Goal: Task Accomplishment & Management: Use online tool/utility

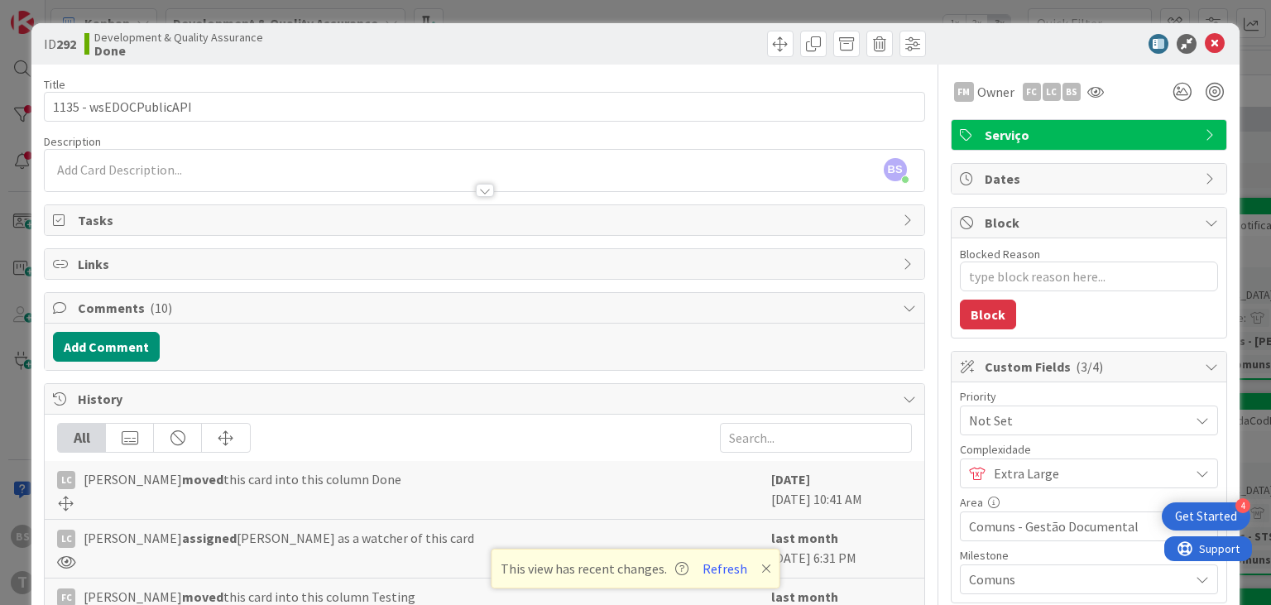
scroll to position [298, 629]
click at [727, 568] on button "Refresh" at bounding box center [725, 569] width 56 height 22
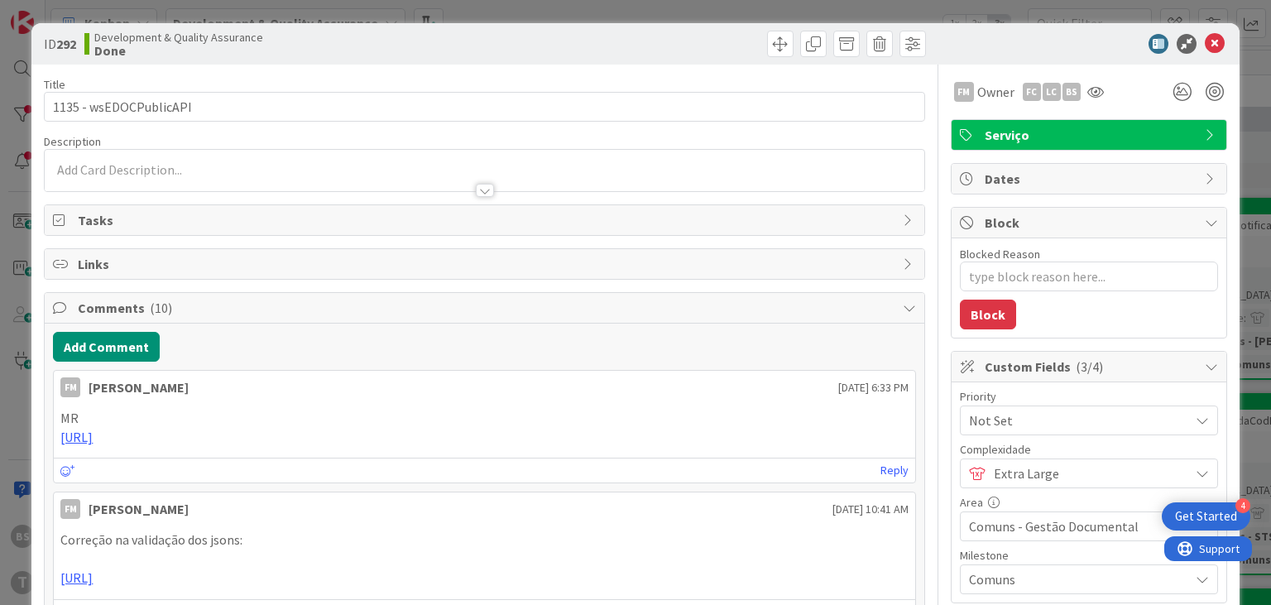
type textarea "x"
click at [1210, 42] on icon at bounding box center [1215, 44] width 20 height 20
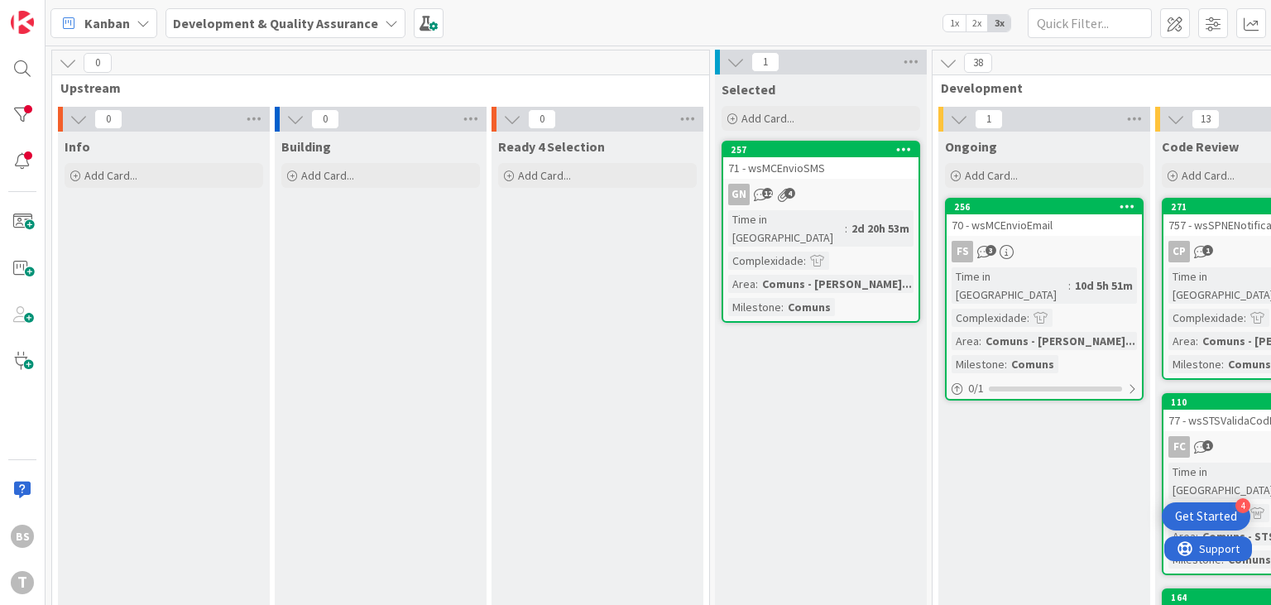
click at [0, 118] on div "BS T" at bounding box center [23, 302] width 46 height 605
click at [5, 118] on div "BS T" at bounding box center [23, 302] width 46 height 605
click at [12, 115] on div at bounding box center [22, 114] width 33 height 33
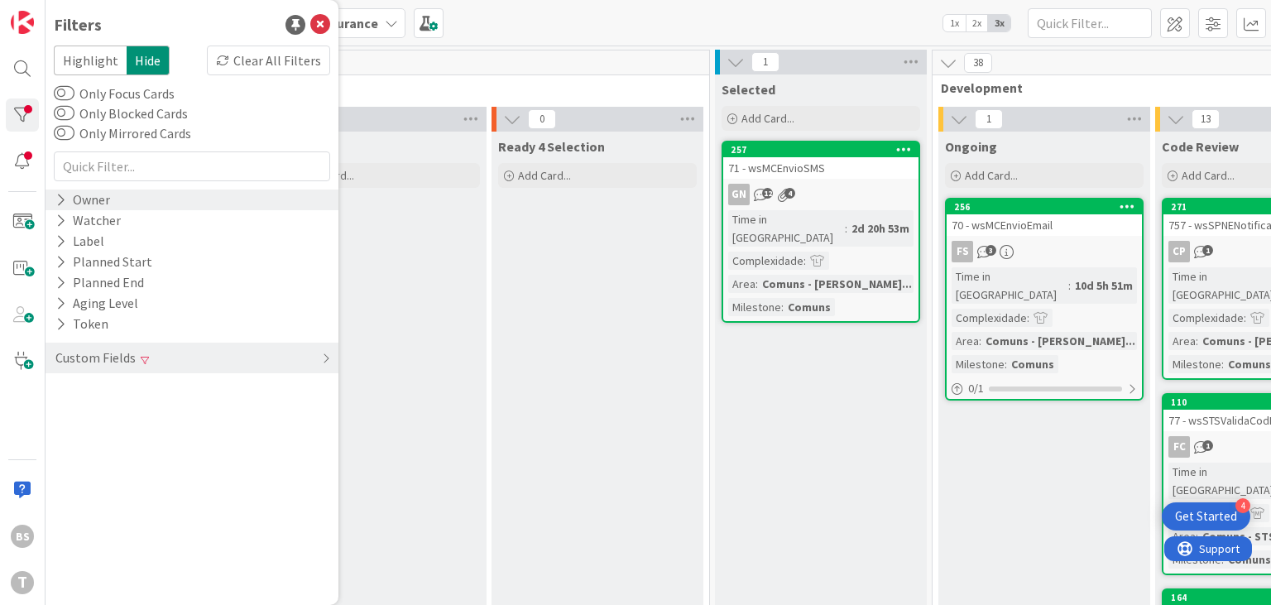
click at [108, 190] on div "Owner" at bounding box center [83, 200] width 58 height 21
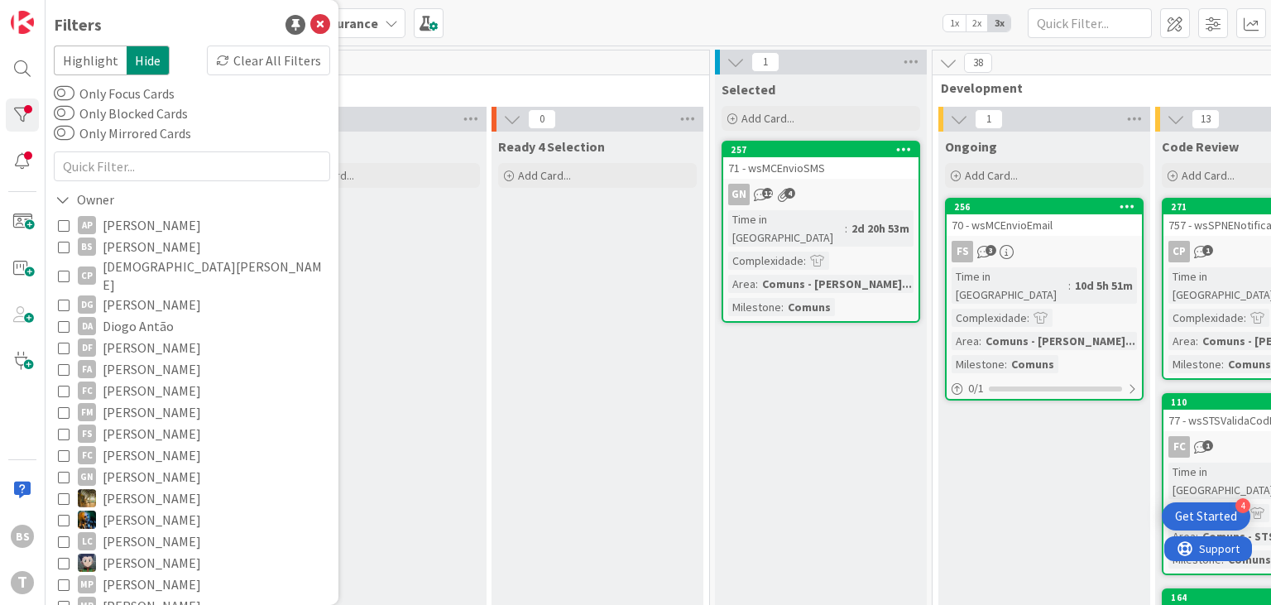
click at [124, 242] on span "Bruno Souza" at bounding box center [152, 247] width 98 height 22
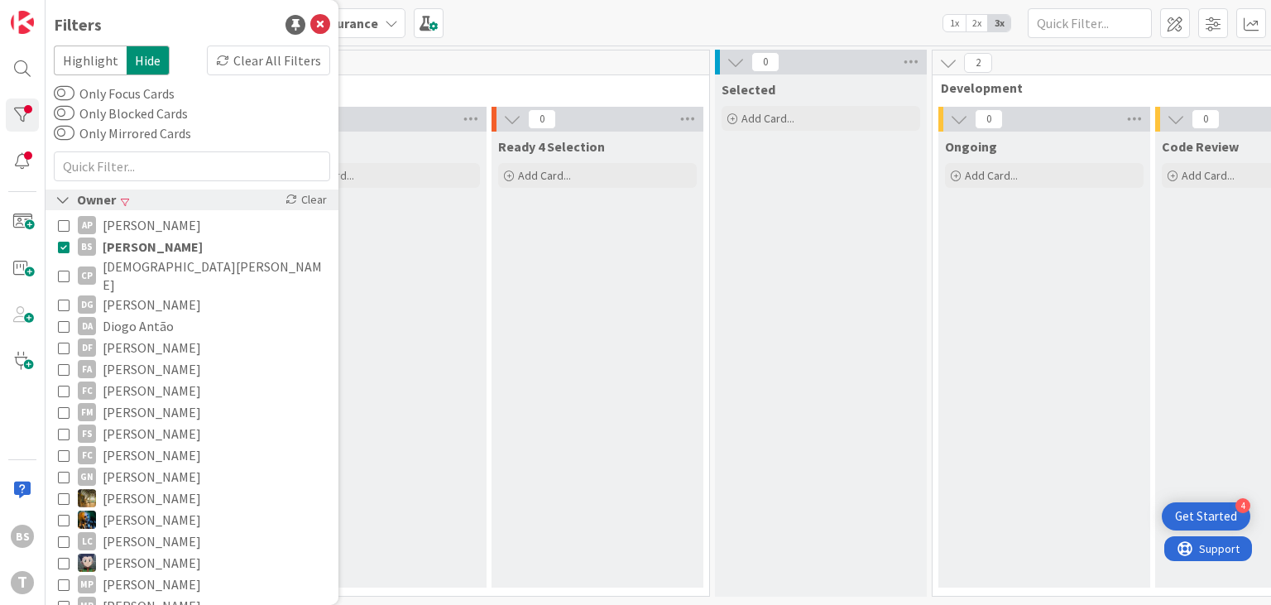
click at [121, 198] on div "Owner Clear" at bounding box center [192, 200] width 293 height 21
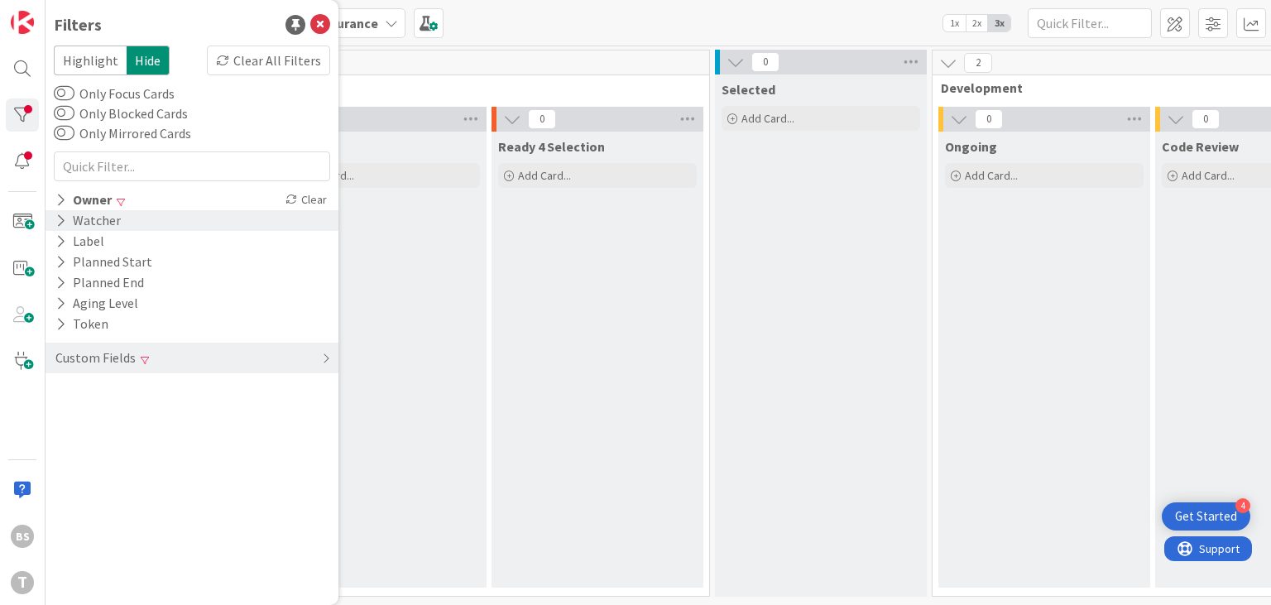
click at [137, 223] on div "Watcher" at bounding box center [192, 220] width 293 height 21
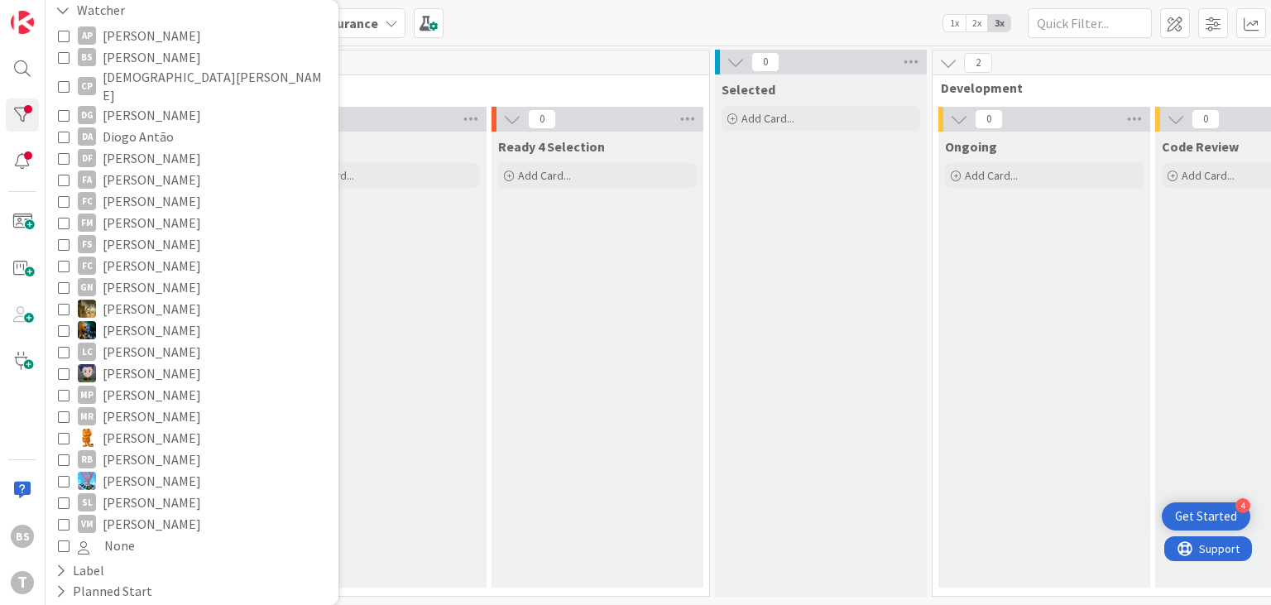
scroll to position [314, 0]
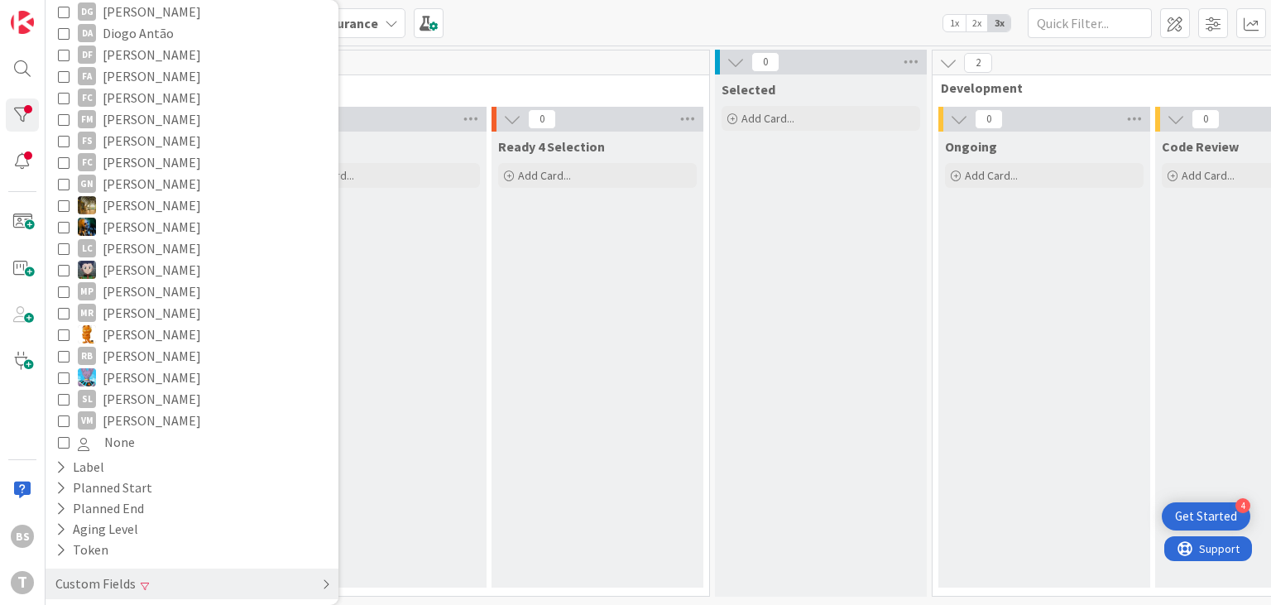
click at [212, 572] on div "Custom Fields" at bounding box center [192, 584] width 293 height 31
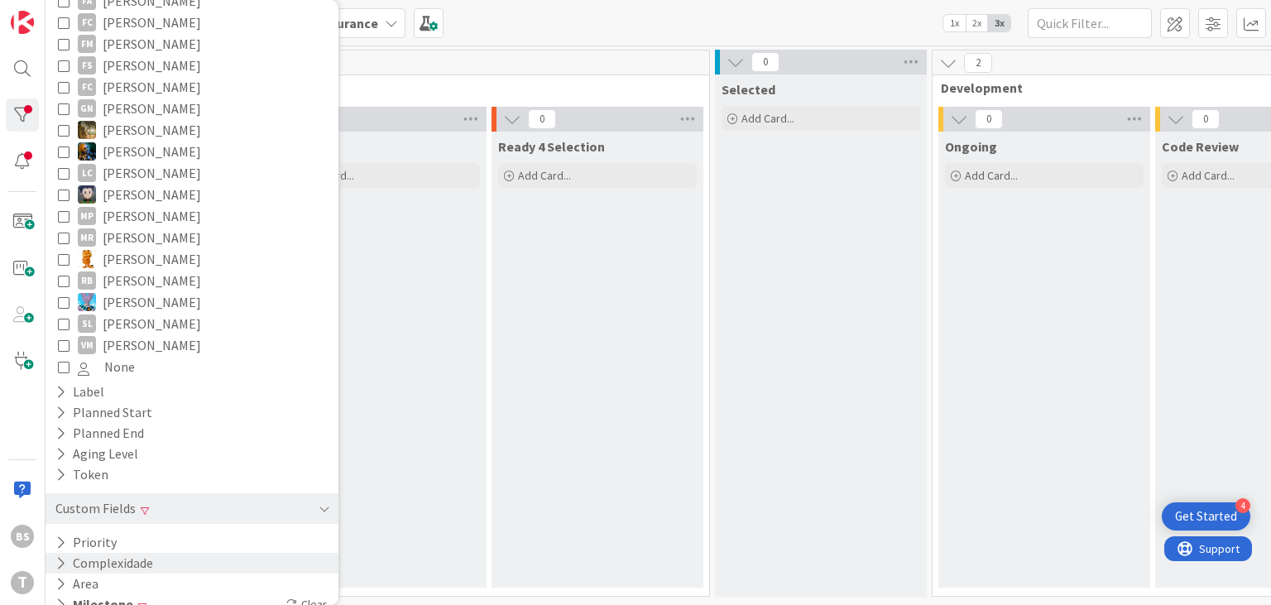
scroll to position [396, 0]
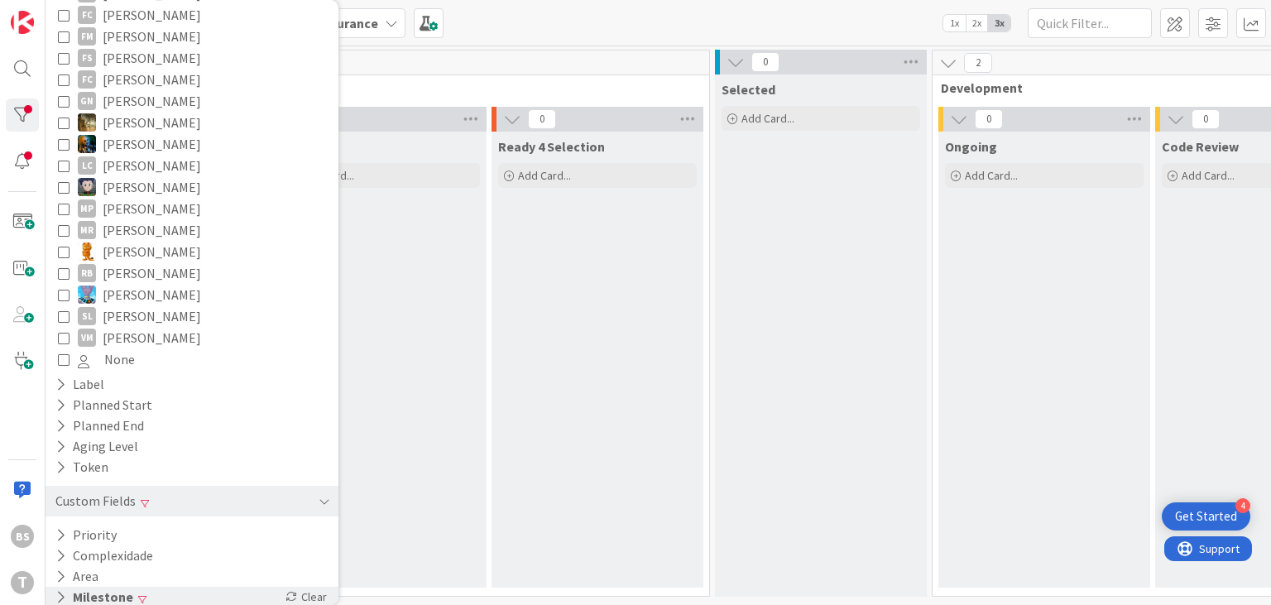
click at [148, 590] on div "Milestone Clear" at bounding box center [192, 597] width 293 height 21
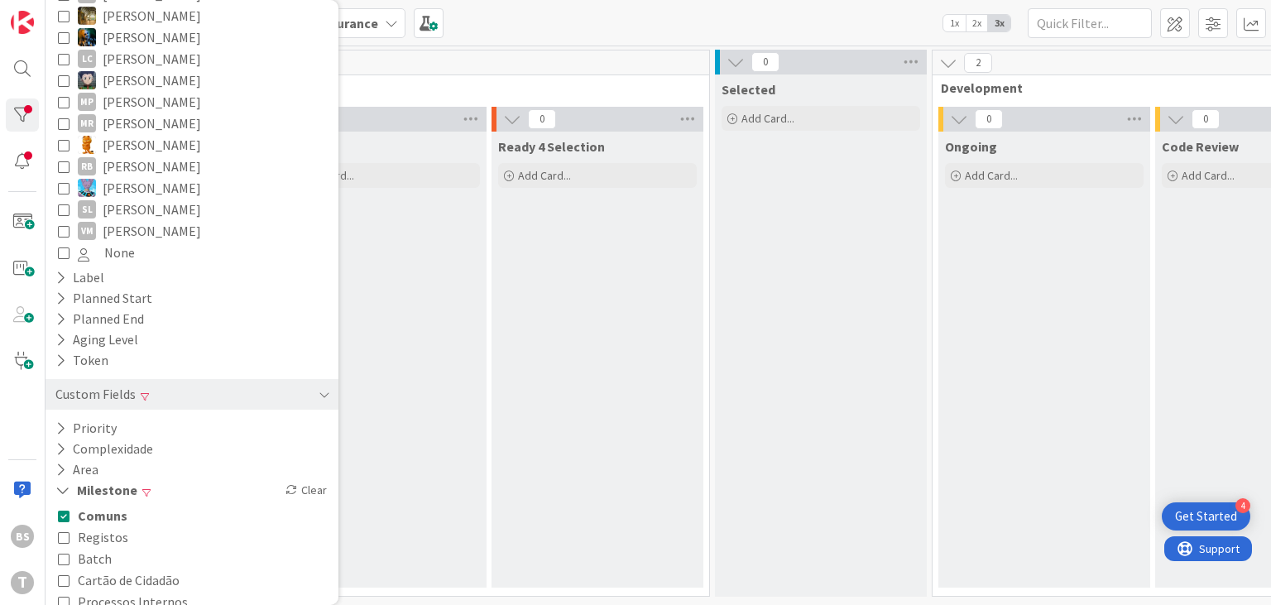
scroll to position [555, 0]
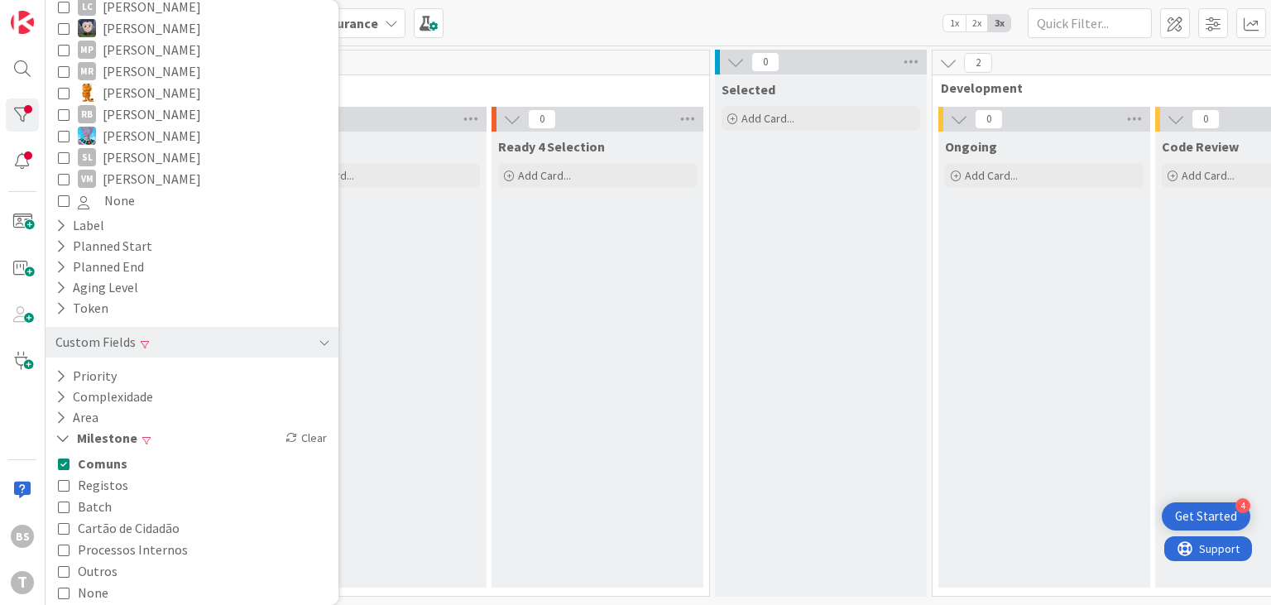
click at [56, 452] on div "Comuns Registos Batch Cartão de Cidadão Processos Internos Outros None" at bounding box center [192, 528] width 276 height 159
click at [75, 453] on button "Comuns" at bounding box center [93, 464] width 70 height 22
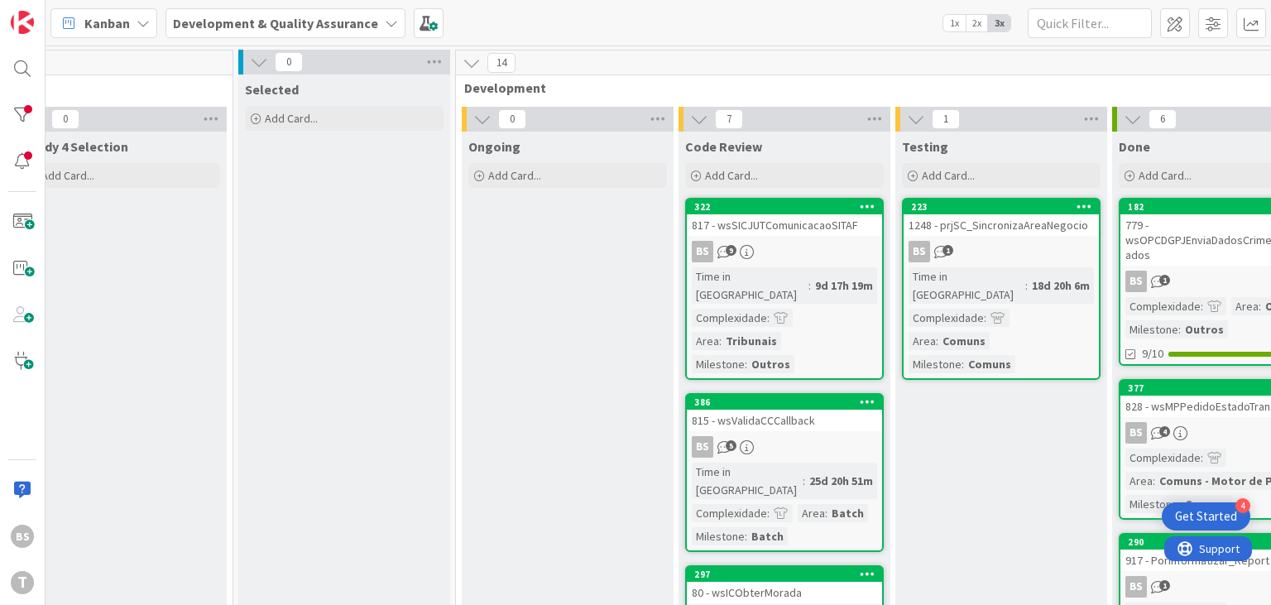
scroll to position [0, 487]
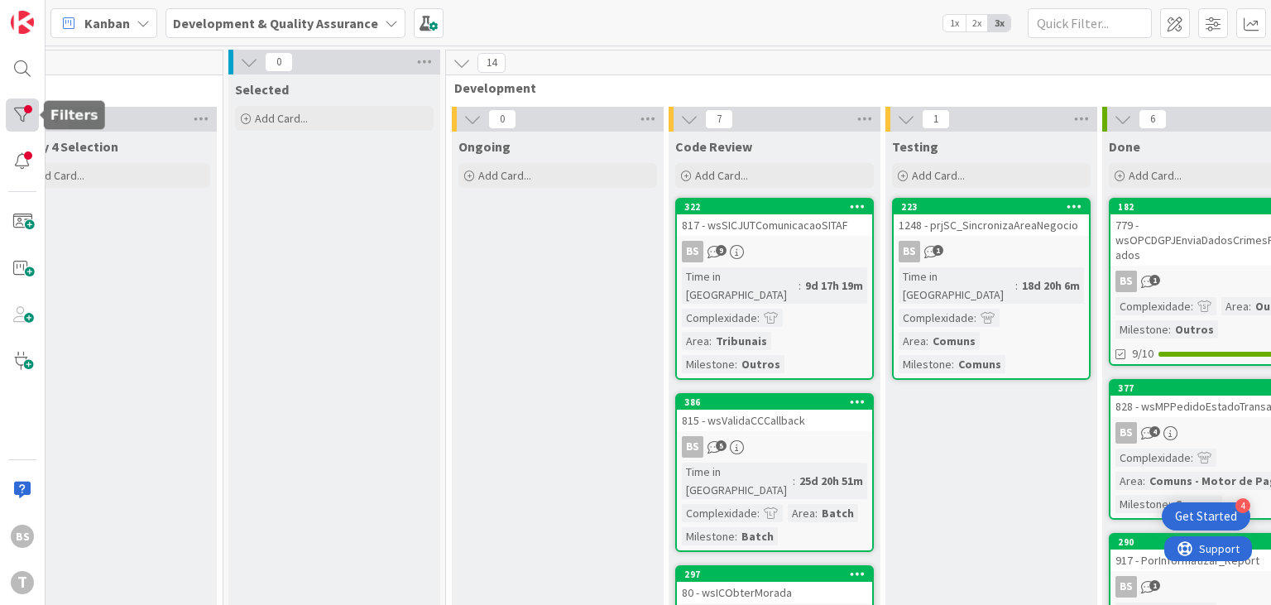
click at [26, 115] on div at bounding box center [22, 114] width 33 height 33
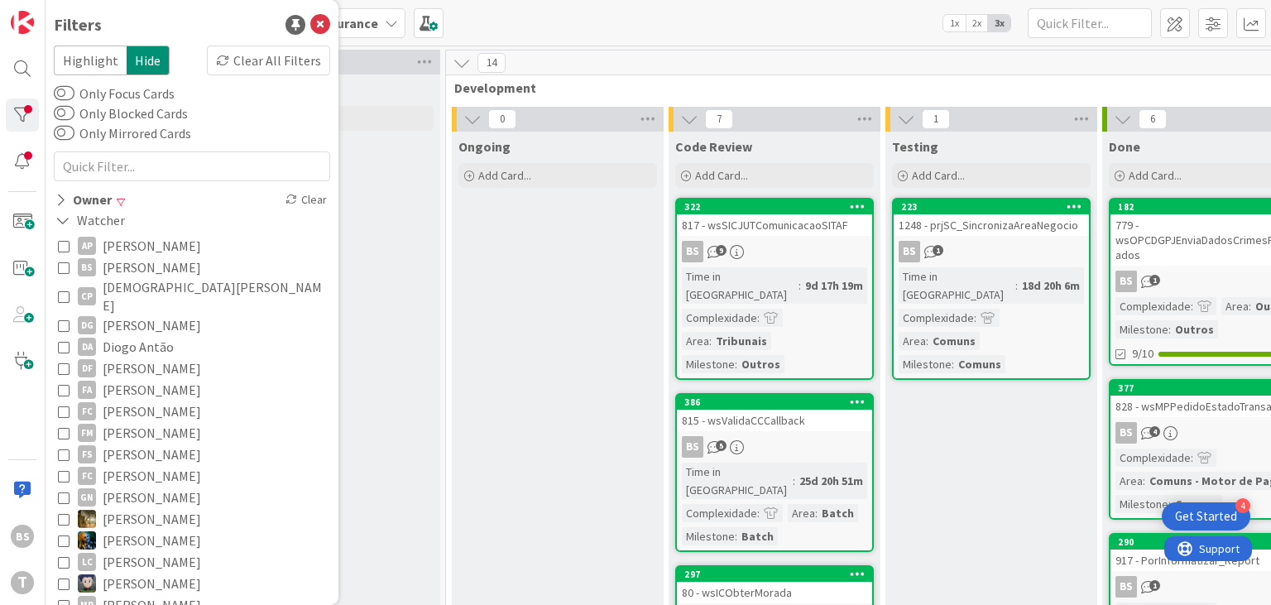
drag, startPoint x: 65, startPoint y: 272, endPoint x: 65, endPoint y: 283, distance: 10.8
click at [66, 279] on div "AP Alceu Pimentel Filho BS Bruno Souza CP Cristiano Pires DG Diego Gomes DA Dio…" at bounding box center [192, 501] width 276 height 540
click at [63, 270] on icon at bounding box center [64, 267] width 12 height 12
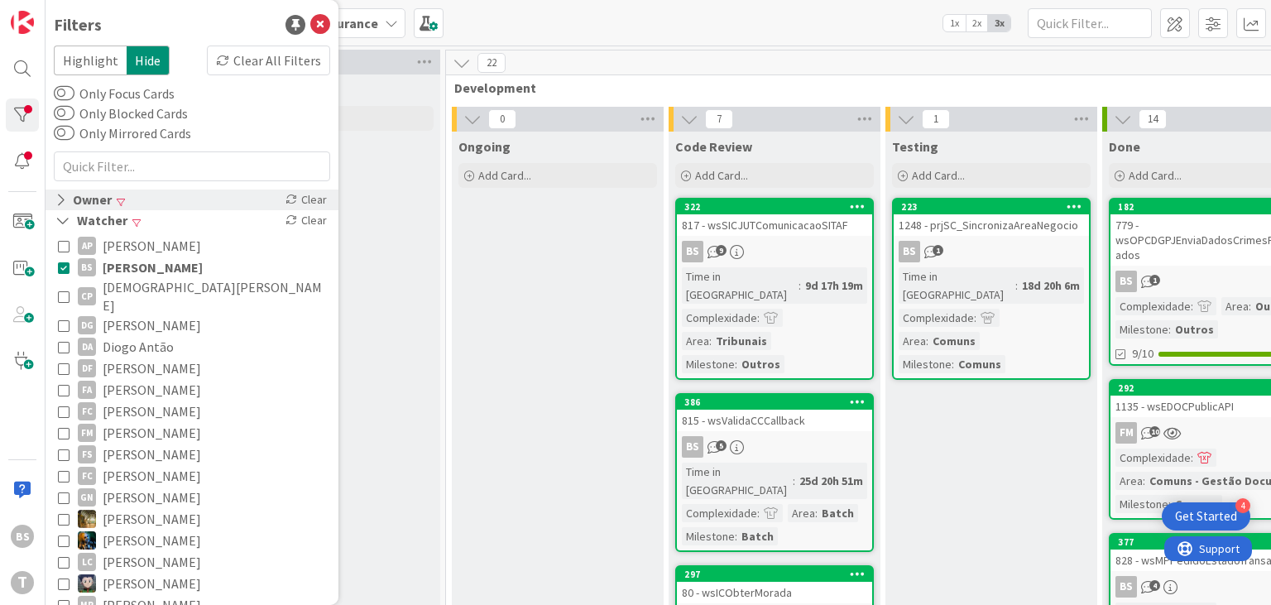
click at [56, 196] on icon at bounding box center [60, 200] width 11 height 14
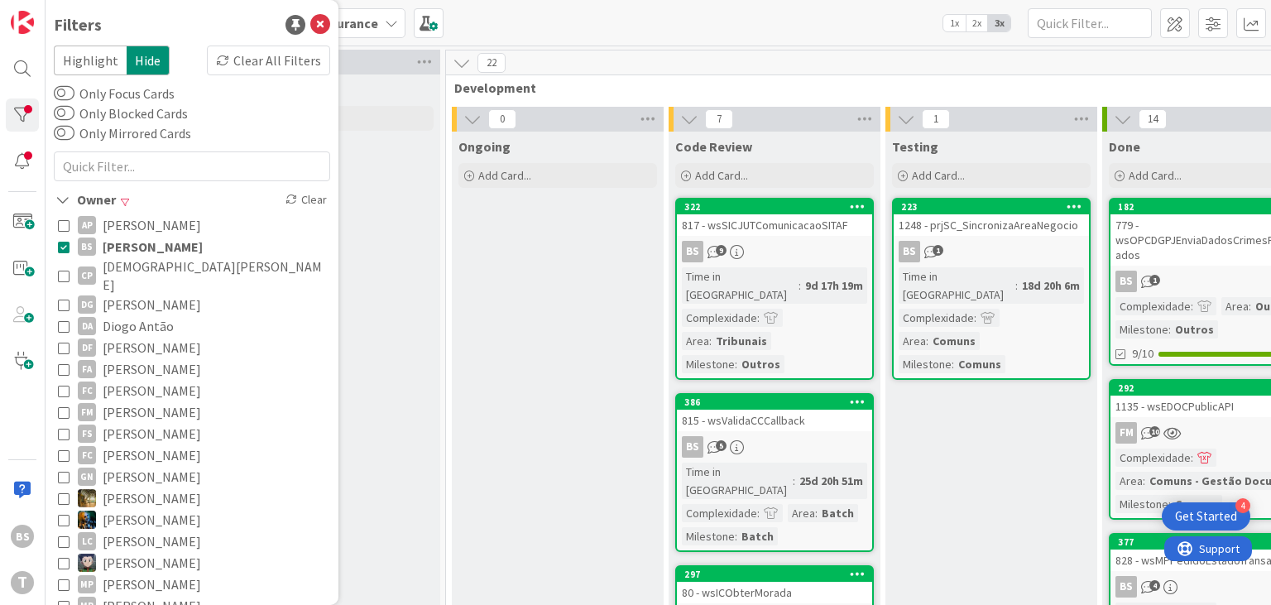
click at [60, 249] on icon at bounding box center [64, 247] width 12 height 12
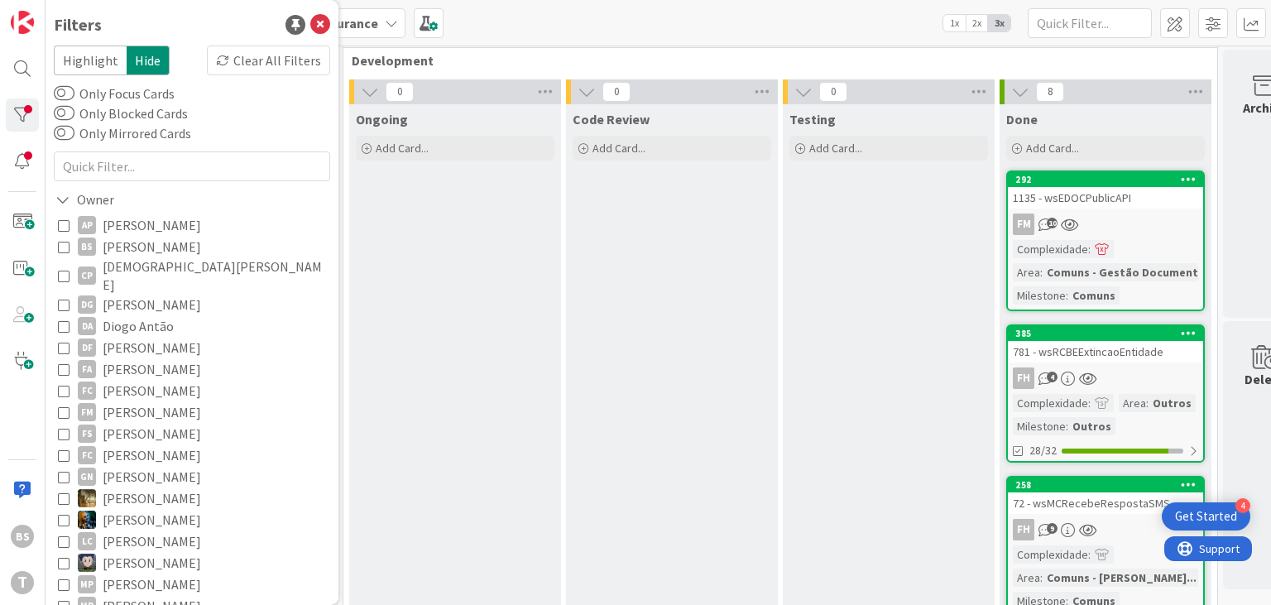
scroll to position [0, 589]
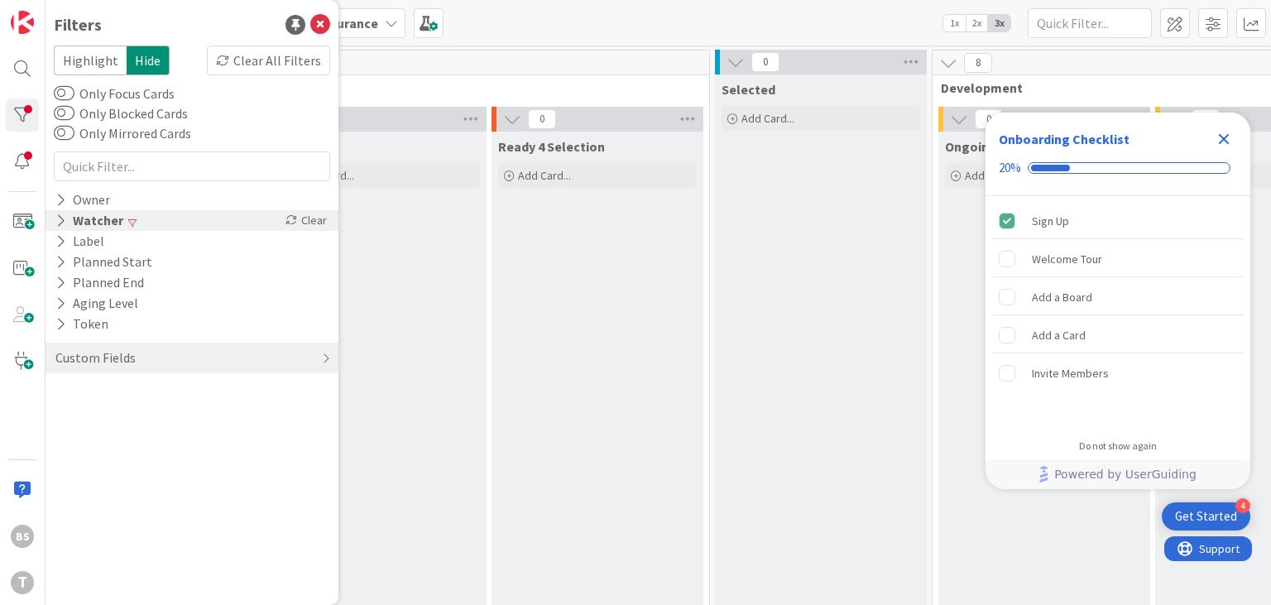
click at [91, 218] on div "Watcher" at bounding box center [89, 220] width 71 height 21
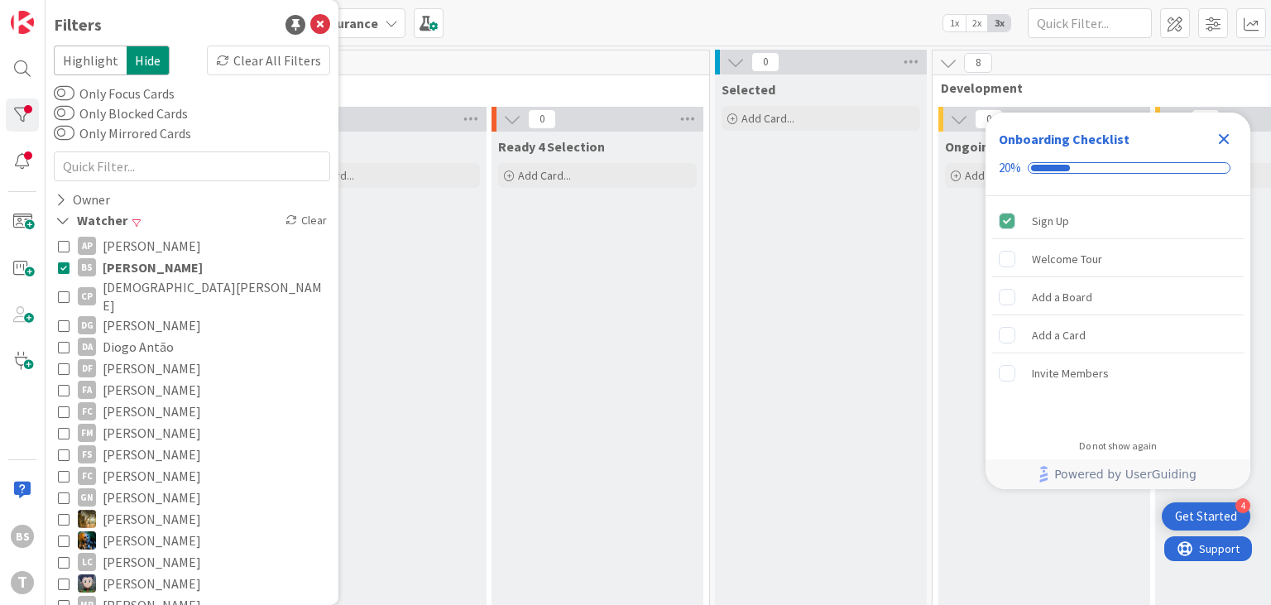
click at [64, 264] on icon at bounding box center [64, 267] width 12 height 12
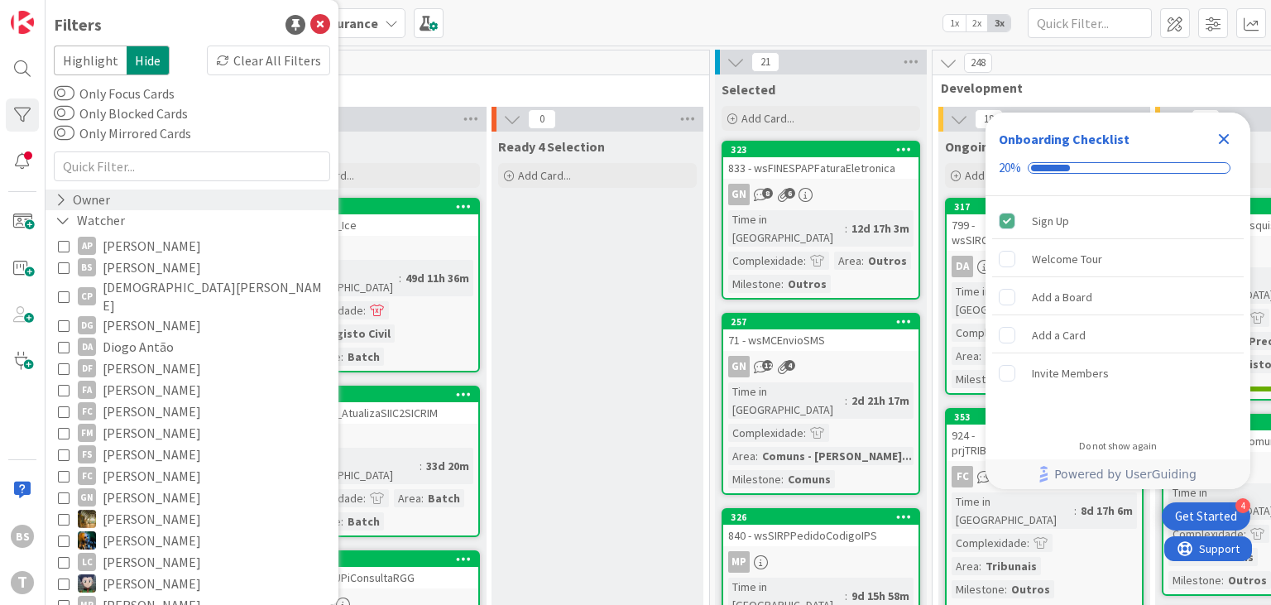
click at [68, 206] on div "Owner" at bounding box center [83, 200] width 58 height 21
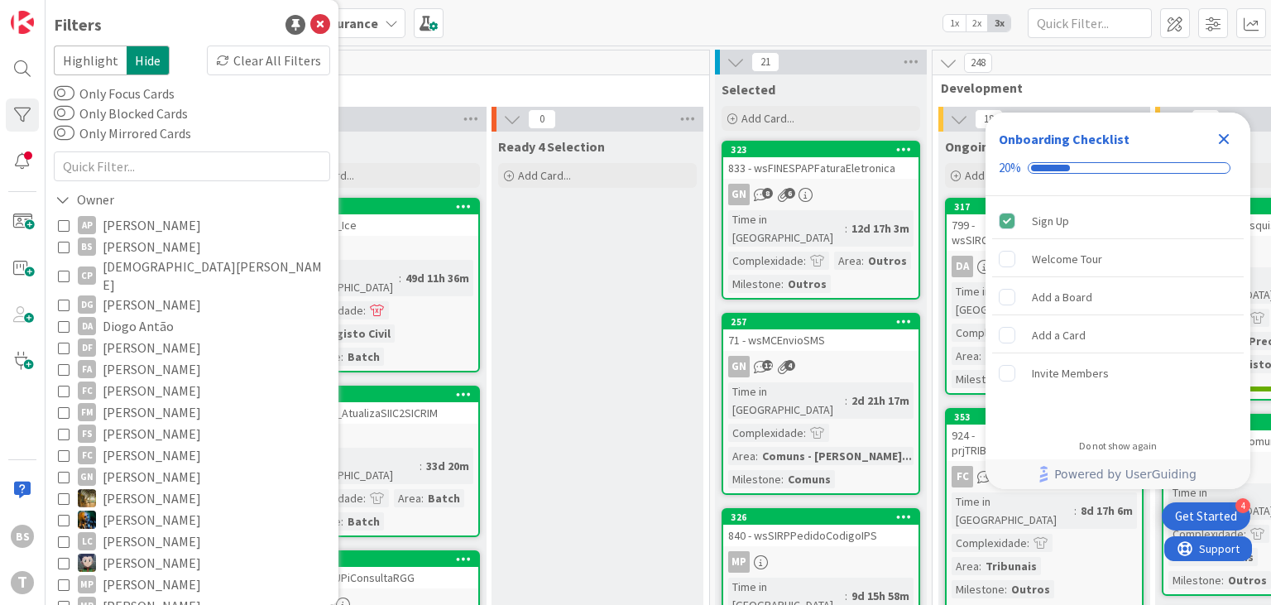
click at [60, 252] on icon at bounding box center [64, 247] width 12 height 12
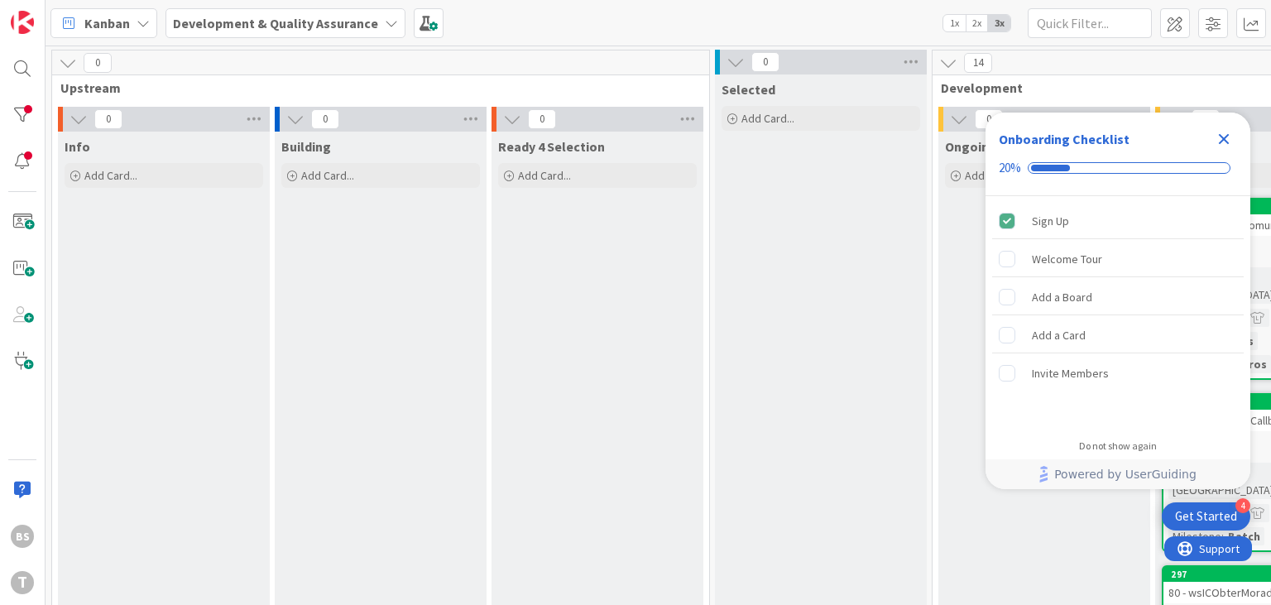
click at [1222, 142] on icon "Close Checklist" at bounding box center [1224, 139] width 11 height 11
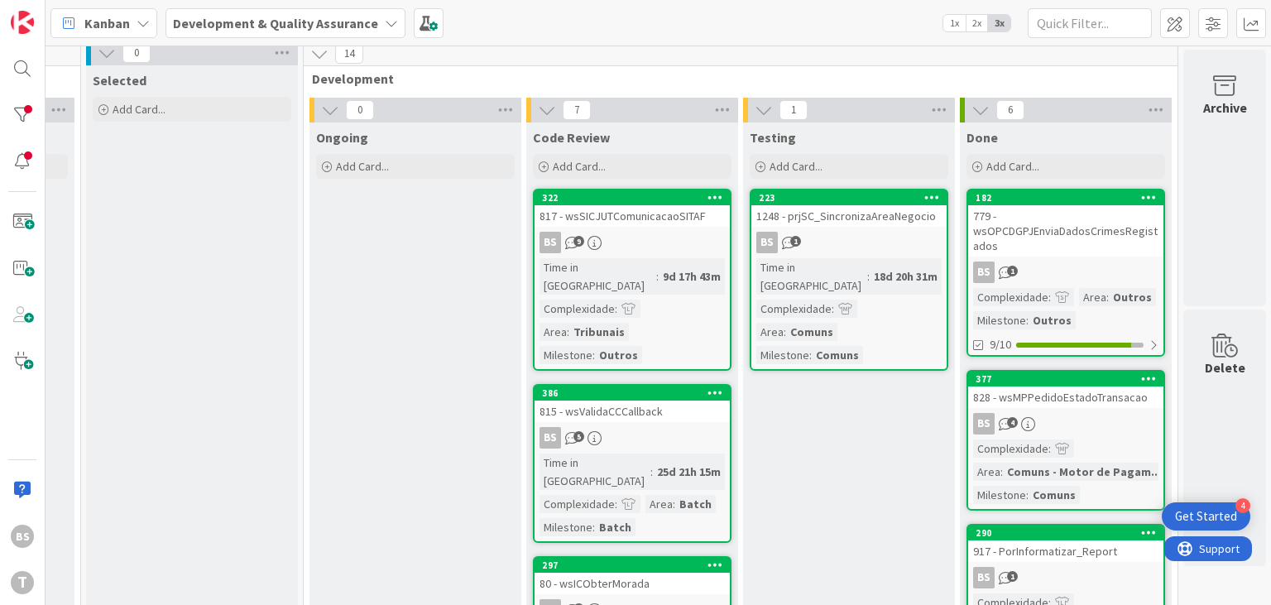
scroll to position [0, 629]
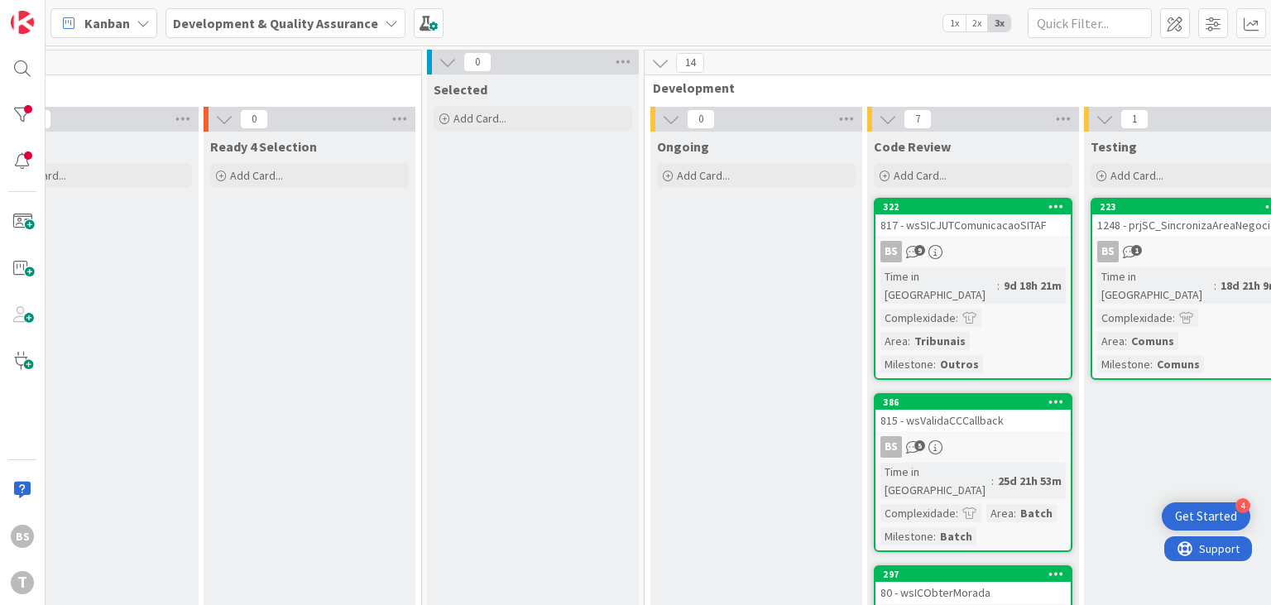
scroll to position [0, 328]
